Goal: Task Accomplishment & Management: Manage account settings

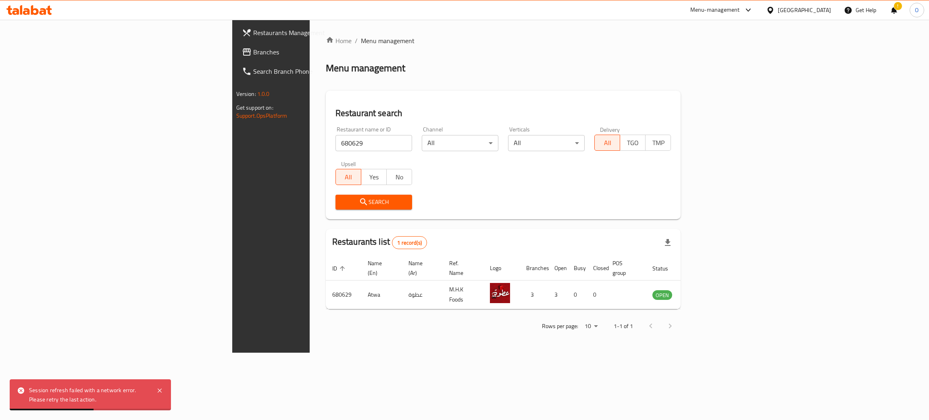
click at [825, 11] on div "Egypt" at bounding box center [804, 10] width 53 height 9
click at [770, 214] on div "[GEOGRAPHIC_DATA]" at bounding box center [770, 211] width 121 height 19
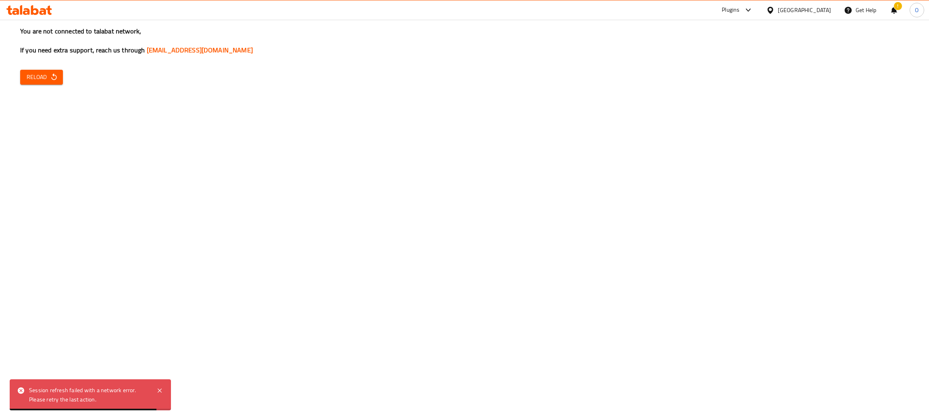
click at [33, 78] on span "Reload" at bounding box center [42, 77] width 30 height 10
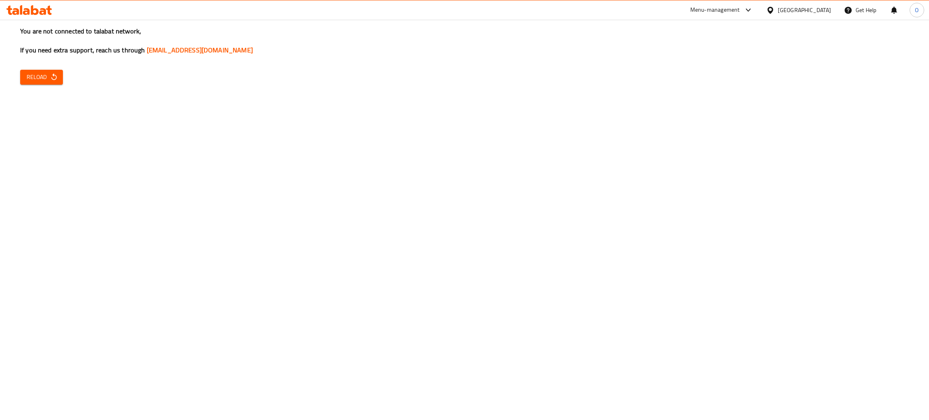
click at [49, 79] on span "Reload" at bounding box center [42, 77] width 30 height 10
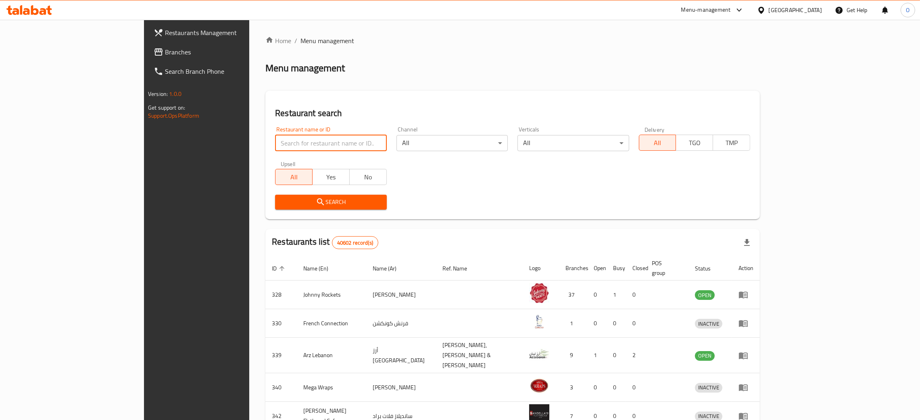
click at [278, 146] on input "search" at bounding box center [330, 143] width 111 height 16
paste input "citigate burger hut cafeteria"
click button "Search" at bounding box center [330, 202] width 111 height 15
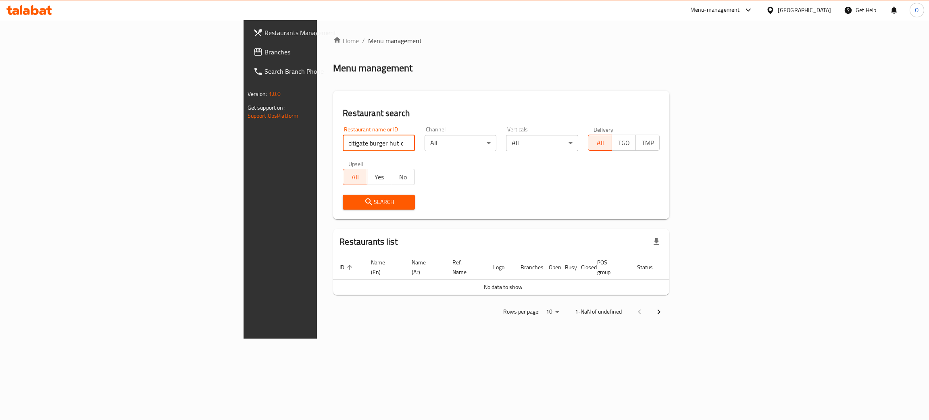
click at [343, 147] on input "citigate burger hut cafeteria" at bounding box center [379, 143] width 72 height 16
type input "citigate burger"
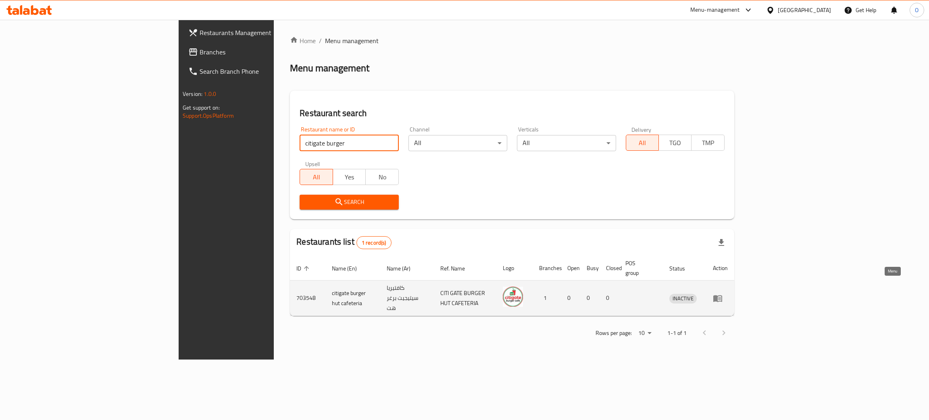
click at [728, 294] on link "enhanced table" at bounding box center [720, 299] width 15 height 10
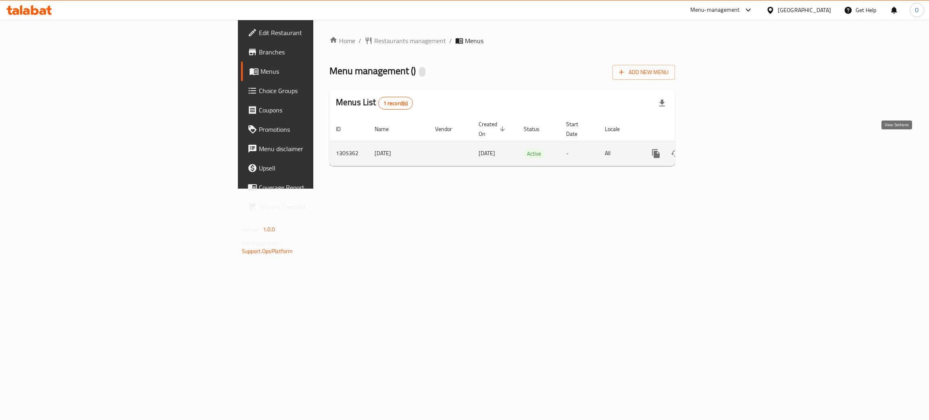
click at [724, 144] on link "enhanced table" at bounding box center [714, 153] width 19 height 19
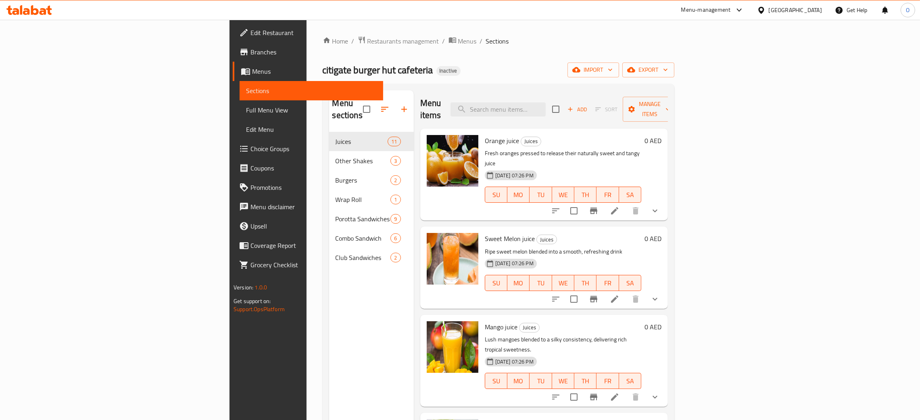
click at [246, 111] on span "Full Menu View" at bounding box center [311, 110] width 131 height 10
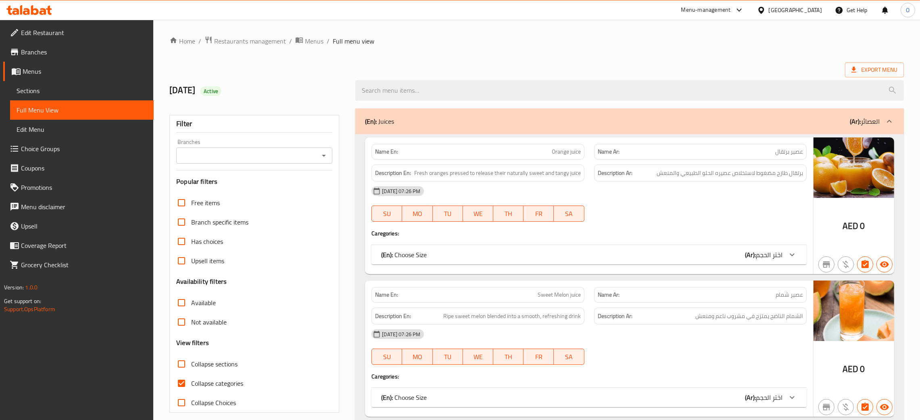
click at [454, 121] on div "(En): Juices (Ar): العصائر" at bounding box center [622, 122] width 515 height 10
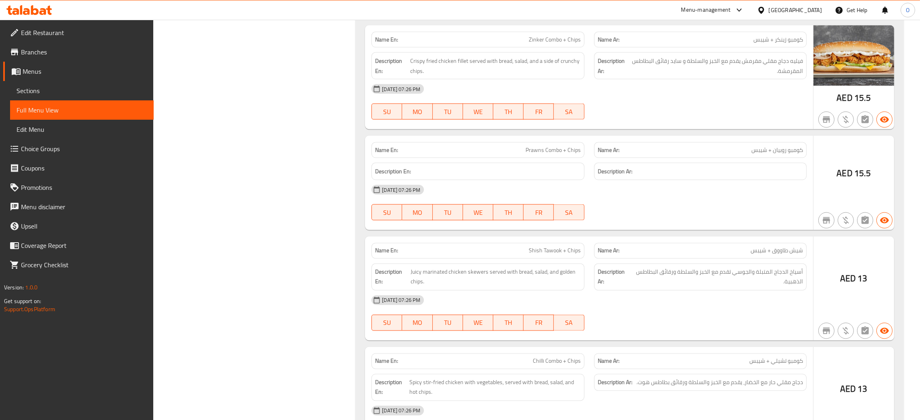
scroll to position [2494, 0]
